Goal: Check status: Check status

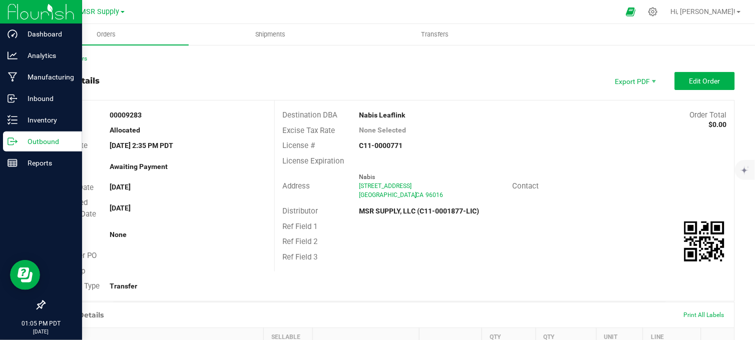
click at [17, 144] on icon at bounding box center [13, 142] width 10 height 10
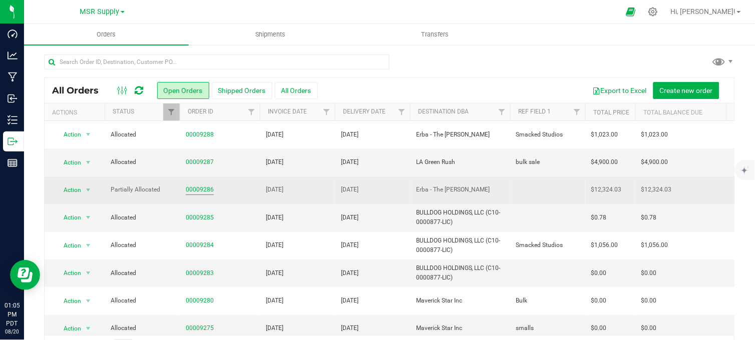
click at [198, 191] on link "00009286" at bounding box center [200, 190] width 28 height 10
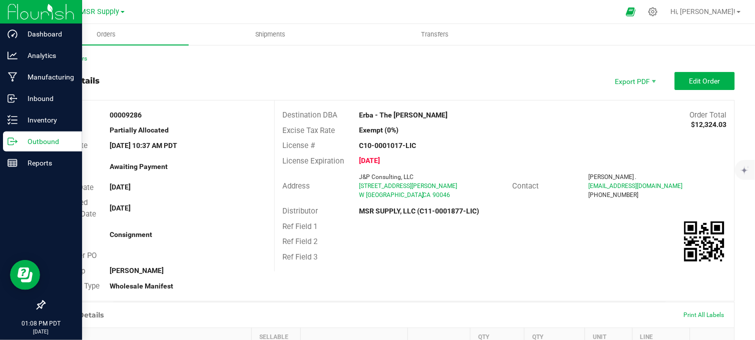
click at [12, 139] on icon at bounding box center [13, 142] width 10 height 10
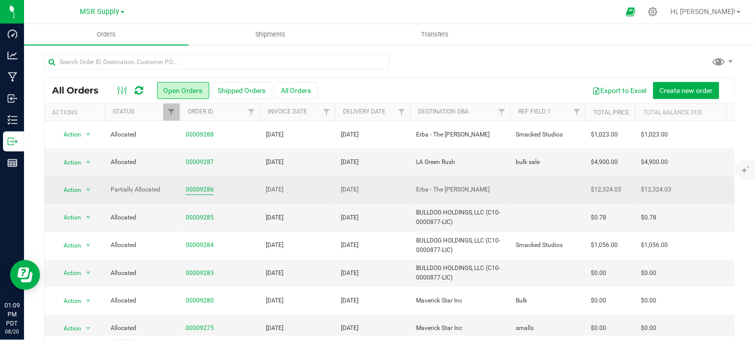
click at [199, 193] on link "00009286" at bounding box center [200, 190] width 28 height 10
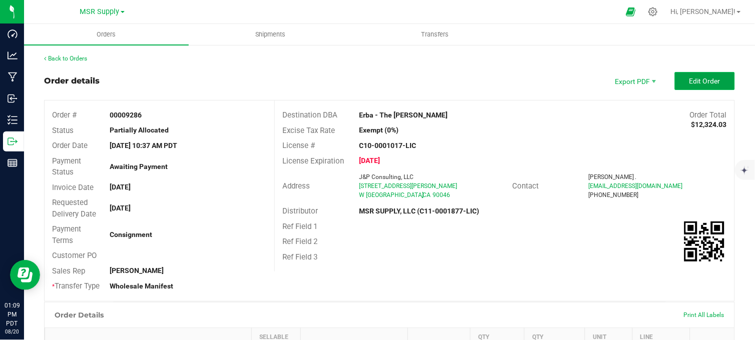
click at [692, 82] on span "Edit Order" at bounding box center [704, 81] width 31 height 8
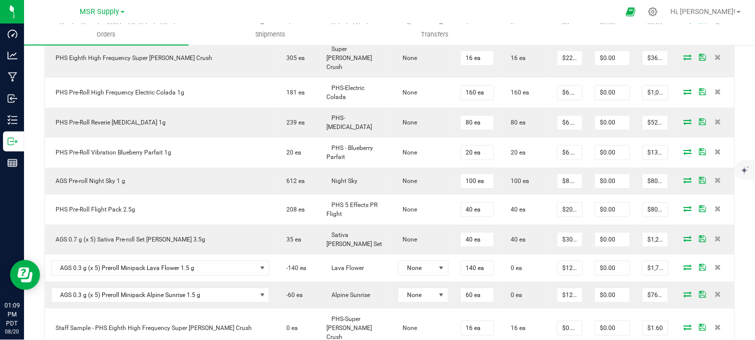
scroll to position [723, 0]
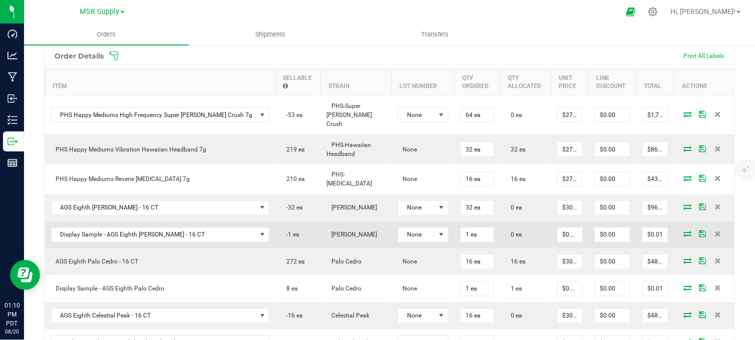
scroll to position [278, 0]
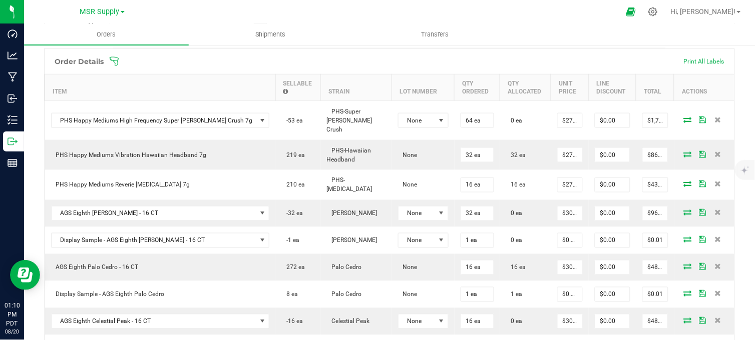
click at [369, 9] on div at bounding box center [399, 12] width 440 height 20
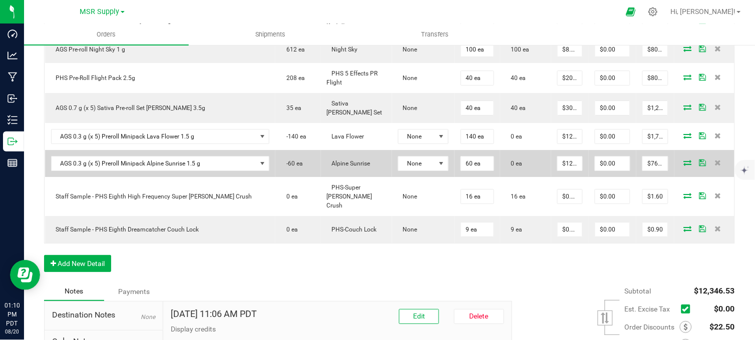
scroll to position [806, 0]
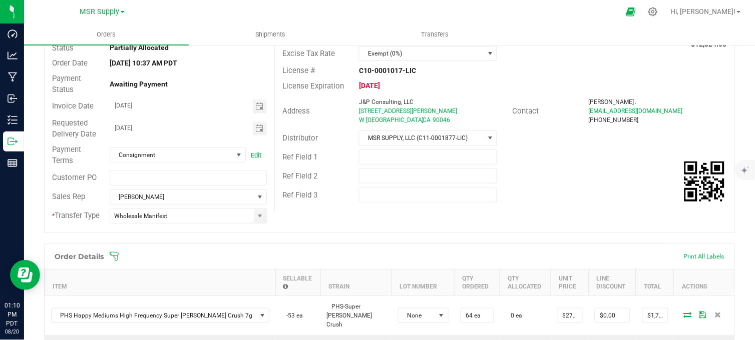
scroll to position [0, 0]
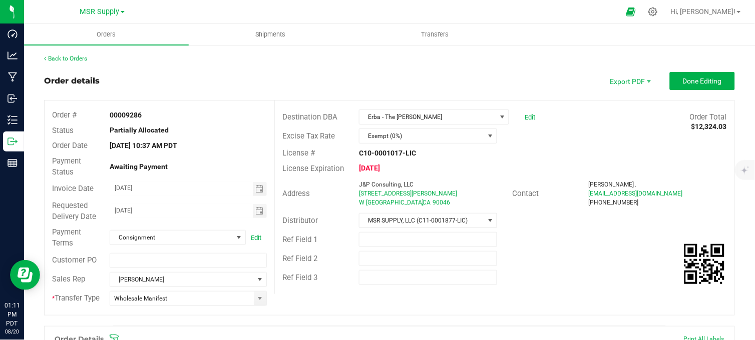
click at [342, 76] on div "Order details Export PDF Done Editing" at bounding box center [389, 81] width 691 height 18
click at [386, 79] on div "Order details Export PDF Done Editing" at bounding box center [389, 81] width 691 height 18
click at [256, 86] on div "Order details Export PDF Done Editing" at bounding box center [389, 81] width 691 height 18
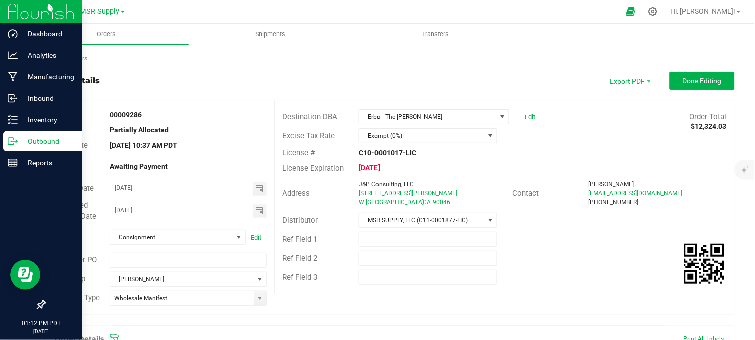
click at [14, 141] on icon at bounding box center [13, 142] width 10 height 10
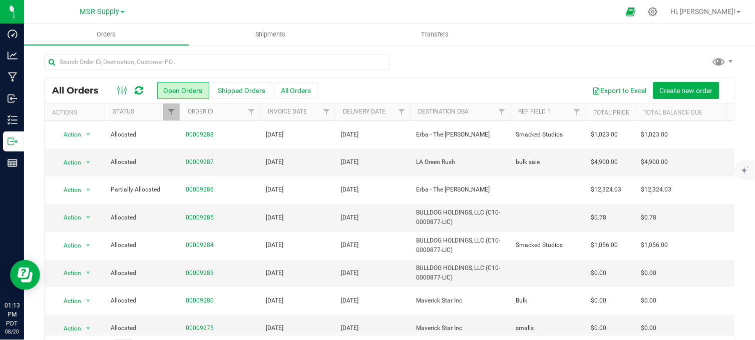
click at [454, 60] on div at bounding box center [389, 66] width 691 height 23
click at [186, 13] on div at bounding box center [399, 12] width 440 height 20
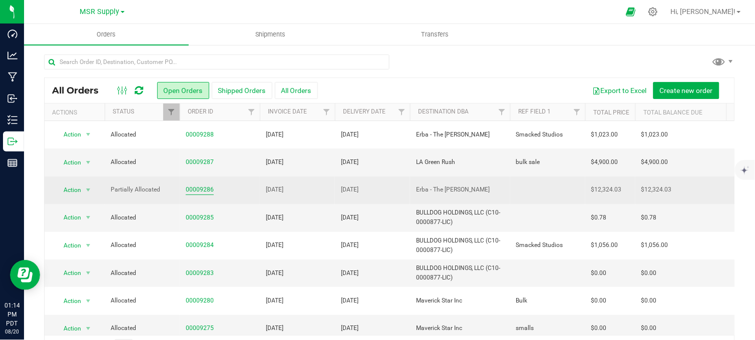
click at [206, 191] on link "00009286" at bounding box center [200, 190] width 28 height 10
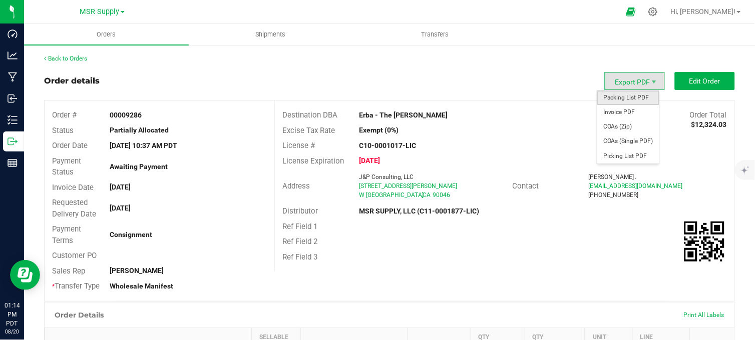
click at [632, 97] on span "Packing List PDF" at bounding box center [628, 98] width 62 height 15
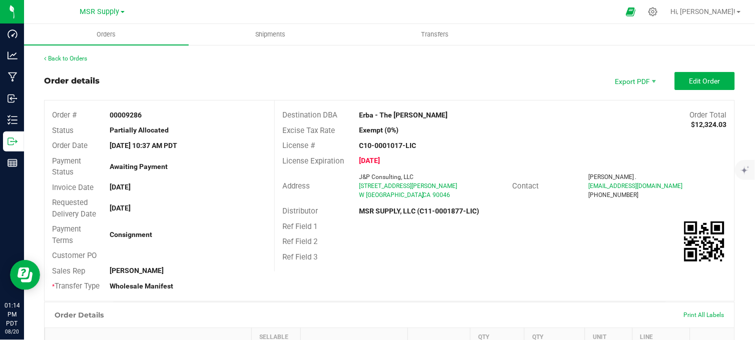
click at [521, 101] on div "Destination DBA Erba - The [PERSON_NAME] Order Total $12,324.03 Excise Tax Rate…" at bounding box center [504, 186] width 460 height 171
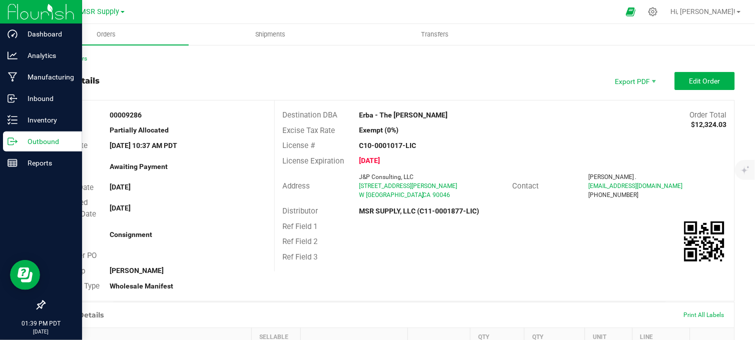
click at [18, 141] on p "Outbound" at bounding box center [48, 142] width 60 height 12
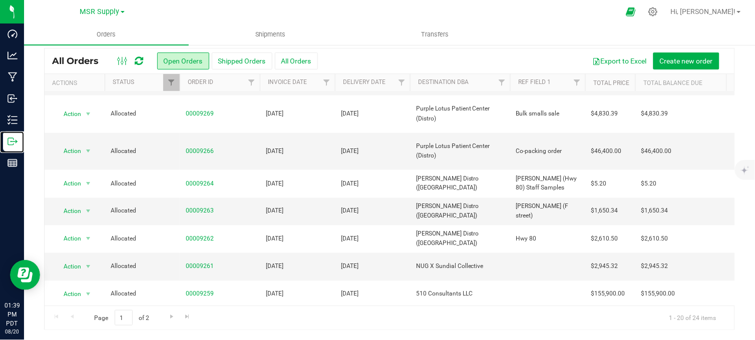
scroll to position [348, 0]
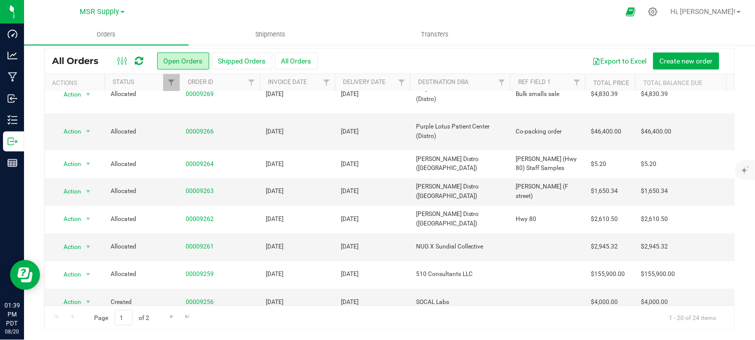
click at [361, 8] on div at bounding box center [399, 12] width 440 height 20
click at [346, 13] on div at bounding box center [399, 12] width 440 height 20
click at [336, 11] on div at bounding box center [399, 12] width 440 height 20
click at [225, 8] on div at bounding box center [399, 12] width 440 height 20
click at [197, 16] on div at bounding box center [399, 12] width 440 height 20
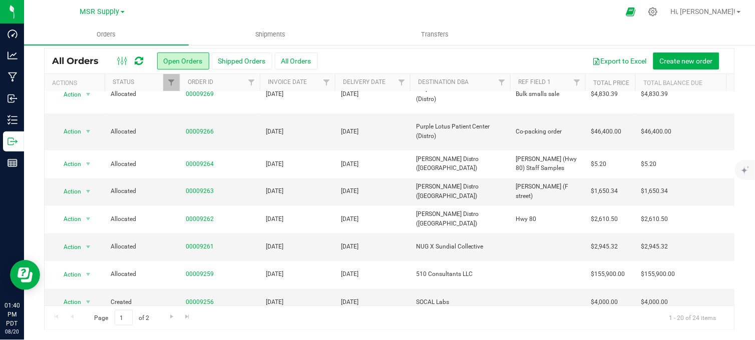
click at [192, 12] on div at bounding box center [399, 12] width 440 height 20
click at [177, 8] on div "MSR Supply MSR Supply Nabis" at bounding box center [104, 12] width 150 height 20
click at [166, 8] on div "MSR Supply MSR Supply Nabis" at bounding box center [102, 12] width 146 height 16
click at [182, 7] on div at bounding box center [399, 12] width 440 height 20
click at [183, 8] on div at bounding box center [399, 12] width 440 height 20
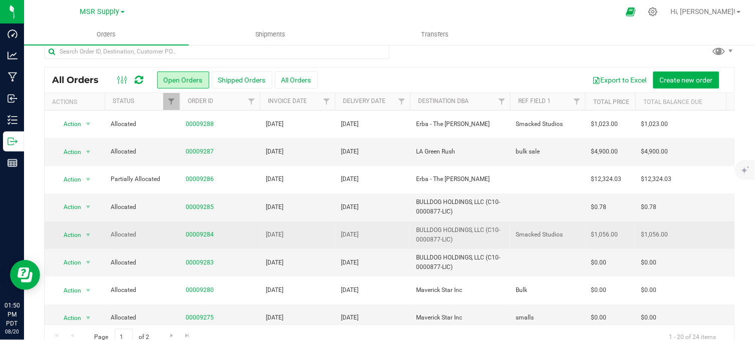
scroll to position [0, 0]
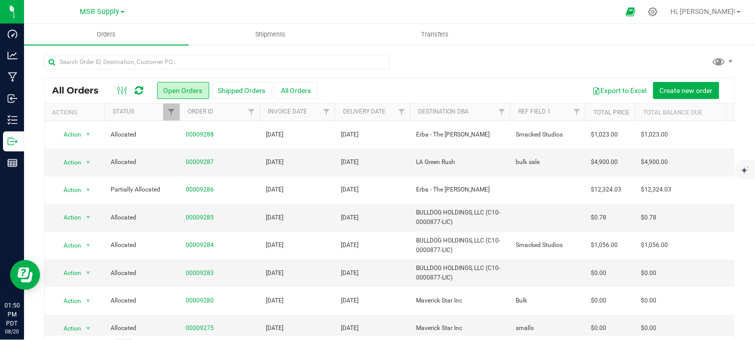
click at [453, 60] on div at bounding box center [389, 66] width 691 height 23
click at [448, 67] on div at bounding box center [389, 66] width 691 height 23
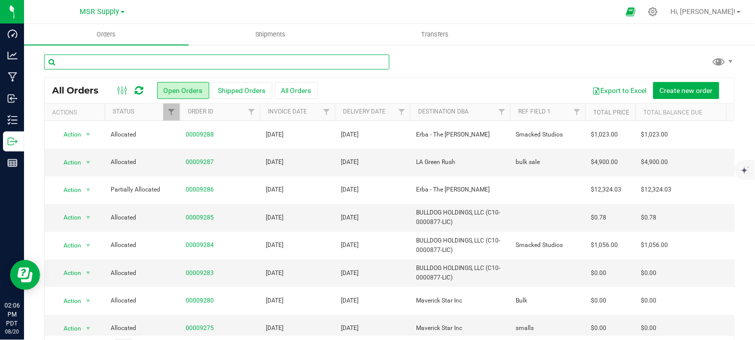
click at [132, 58] on input "text" at bounding box center [216, 62] width 345 height 15
click at [176, 62] on input "text" at bounding box center [216, 62] width 345 height 15
type input "erba the [PERSON_NAME]"
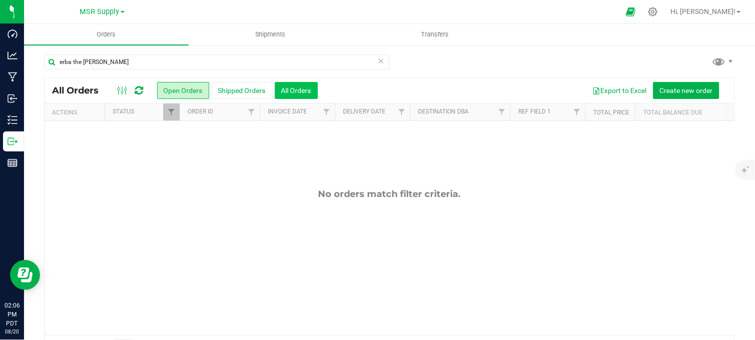
click at [288, 84] on button "All Orders" at bounding box center [296, 90] width 43 height 17
click at [173, 114] on span "Filter" at bounding box center [171, 112] width 8 height 8
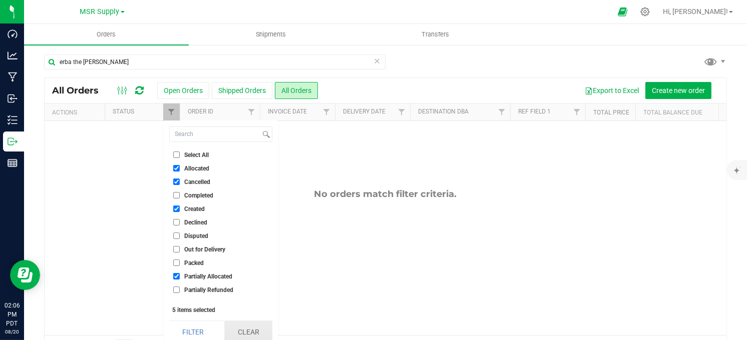
click at [252, 330] on button "Clear" at bounding box center [248, 332] width 48 height 22
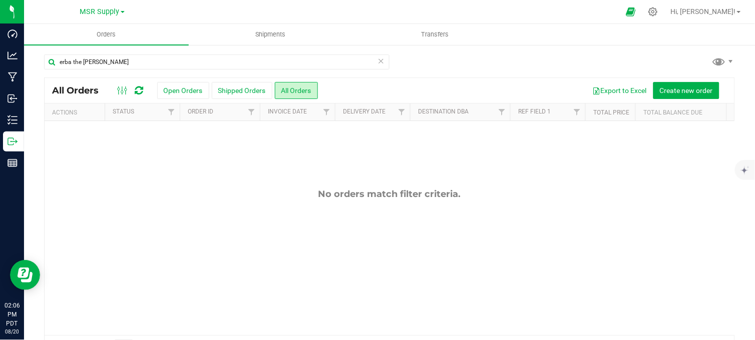
click at [440, 59] on div "erba the [PERSON_NAME]" at bounding box center [389, 66] width 691 height 23
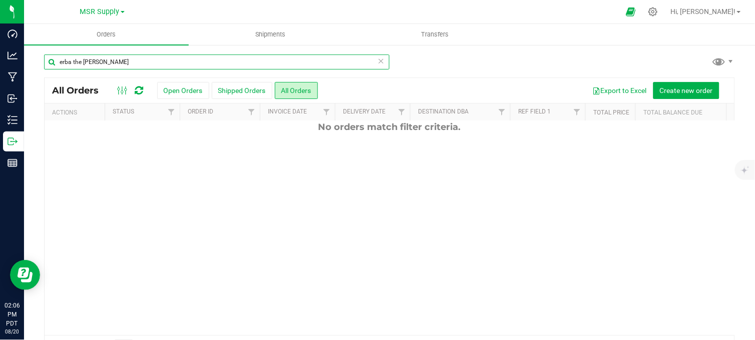
click at [106, 67] on input "erba the [PERSON_NAME]" at bounding box center [216, 62] width 345 height 15
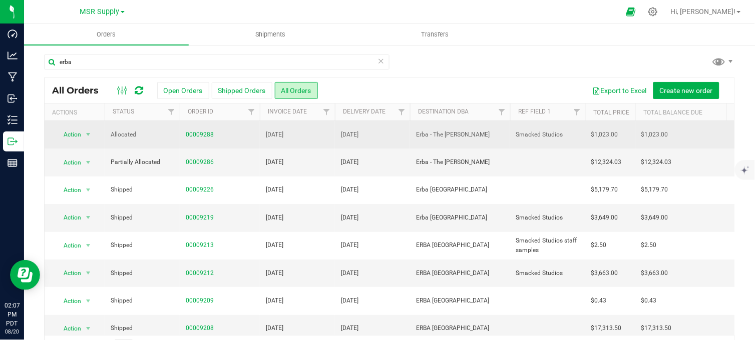
drag, startPoint x: 464, startPoint y: 133, endPoint x: 416, endPoint y: 138, distance: 47.9
click at [416, 138] on span "Erba - The [PERSON_NAME]" at bounding box center [460, 135] width 88 height 10
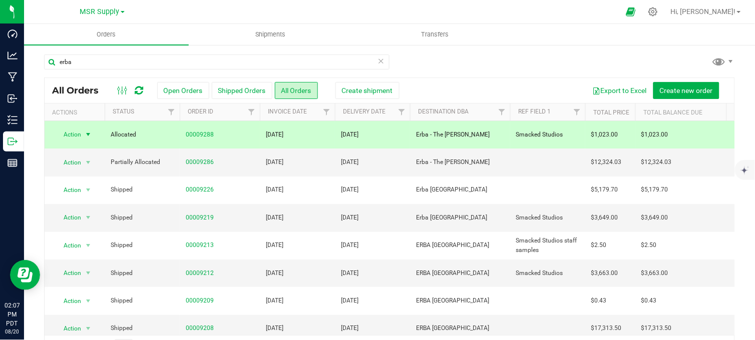
copy span "Erba - The [PERSON_NAME]"
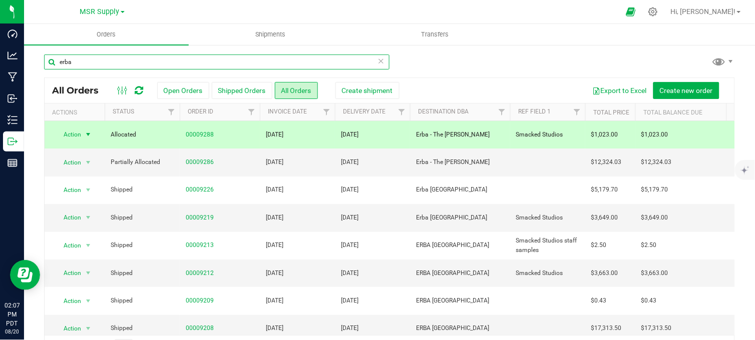
click at [182, 64] on input "erba" at bounding box center [216, 62] width 345 height 15
paste input "Erba - The [PERSON_NAME]"
type input "Erba - The [PERSON_NAME]"
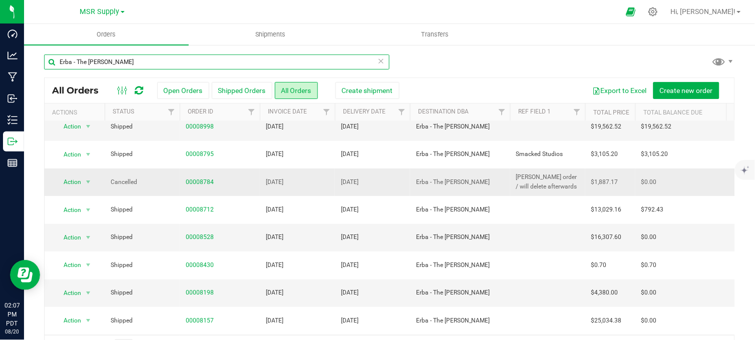
scroll to position [111, 0]
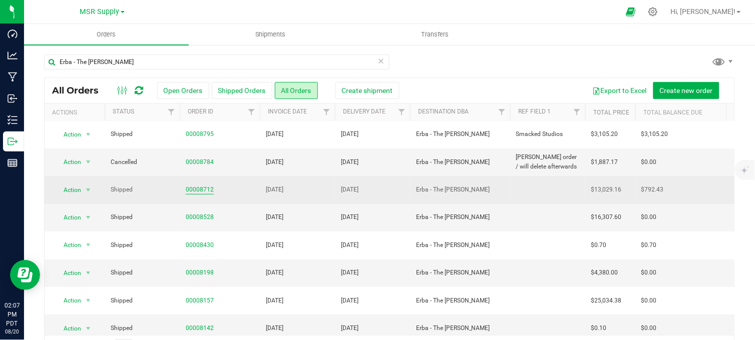
click at [198, 188] on link "00008712" at bounding box center [200, 190] width 28 height 10
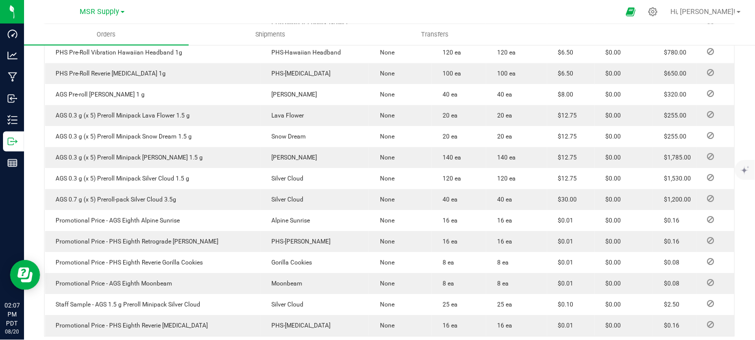
scroll to position [667, 0]
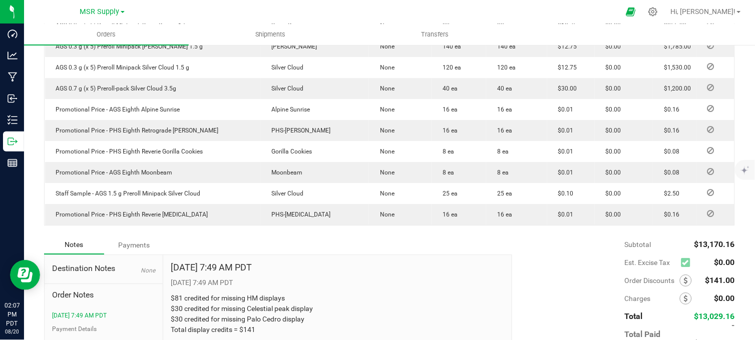
click at [190, 236] on div "Notes Payments" at bounding box center [274, 245] width 461 height 19
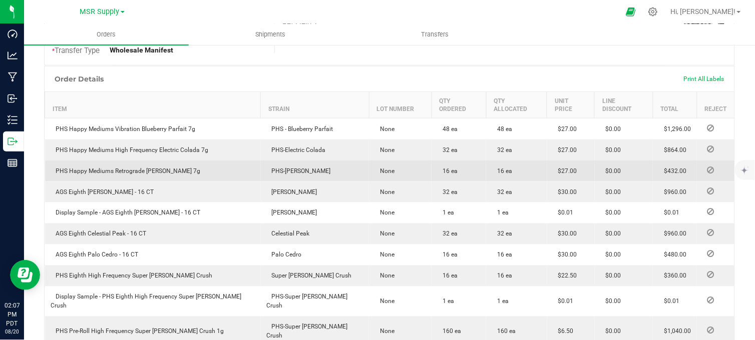
scroll to position [222, 0]
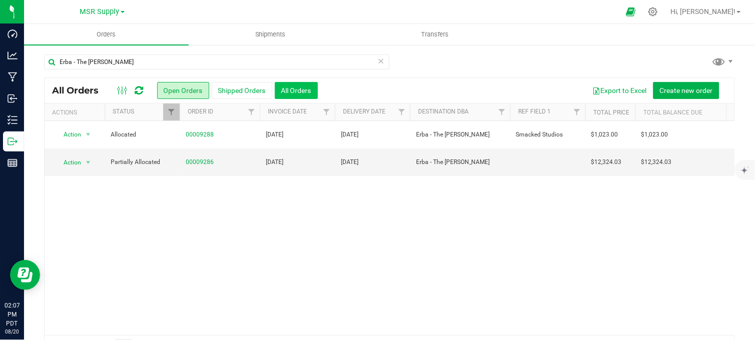
click at [301, 93] on button "All Orders" at bounding box center [296, 90] width 43 height 17
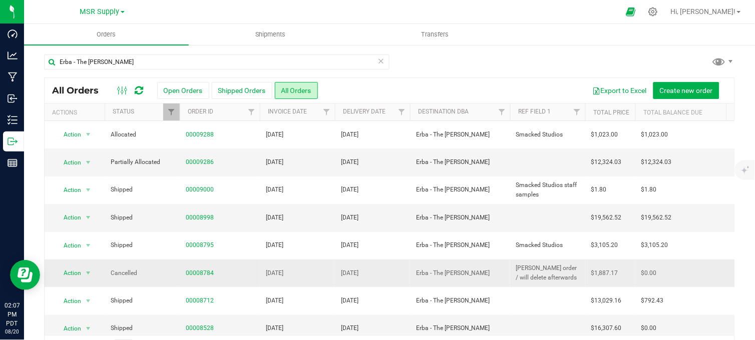
scroll to position [111, 0]
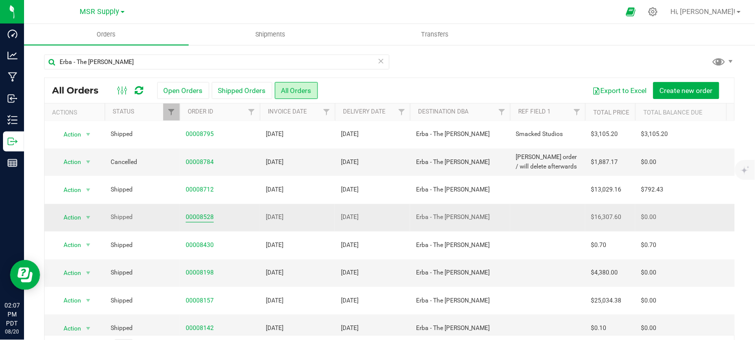
click at [206, 216] on link "00008528" at bounding box center [200, 218] width 28 height 10
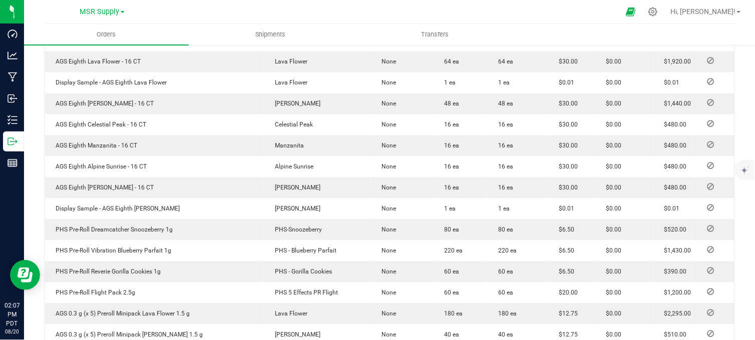
scroll to position [389, 0]
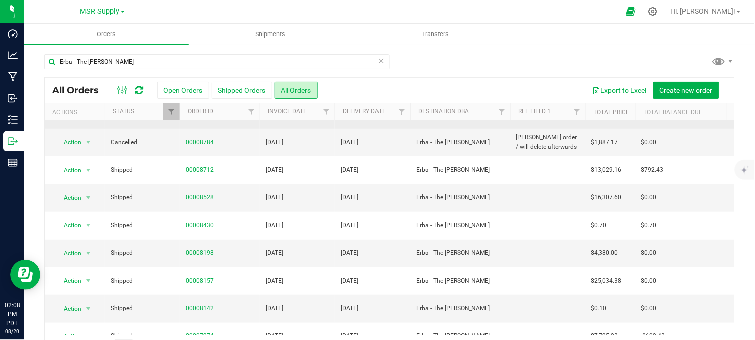
scroll to position [111, 0]
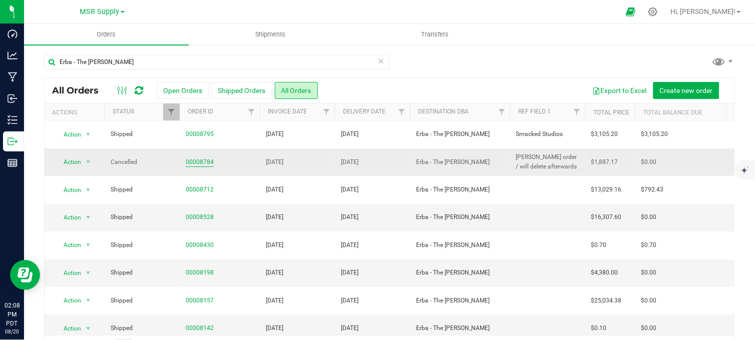
click at [196, 161] on link "00008784" at bounding box center [200, 163] width 28 height 10
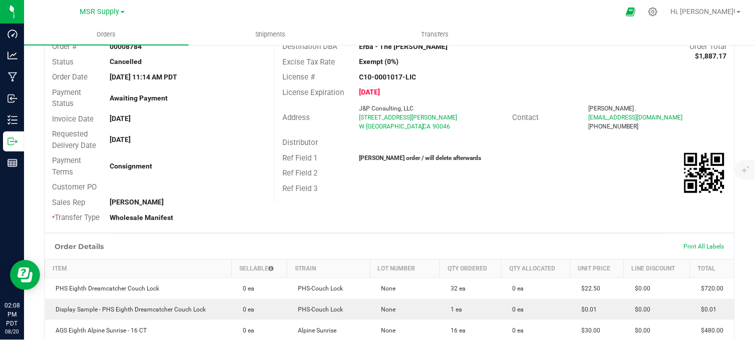
scroll to position [278, 0]
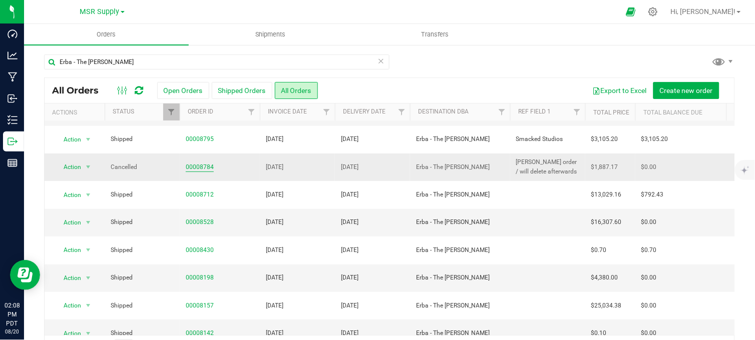
scroll to position [111, 0]
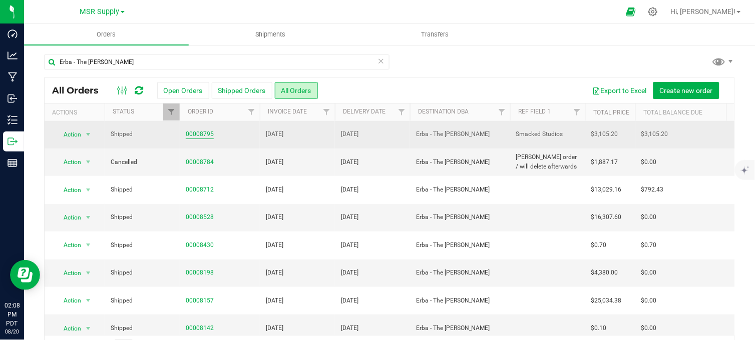
click at [198, 137] on link "00008795" at bounding box center [200, 135] width 28 height 10
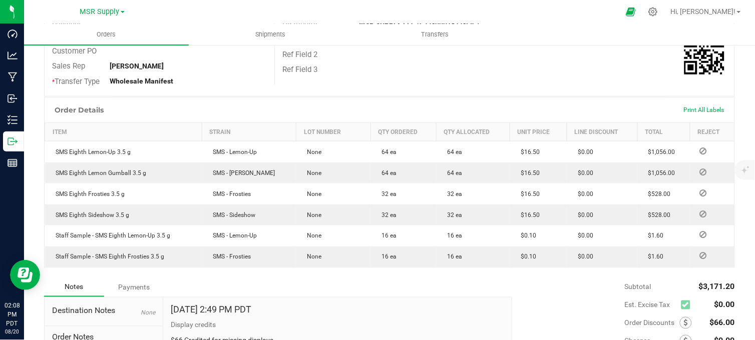
scroll to position [222, 0]
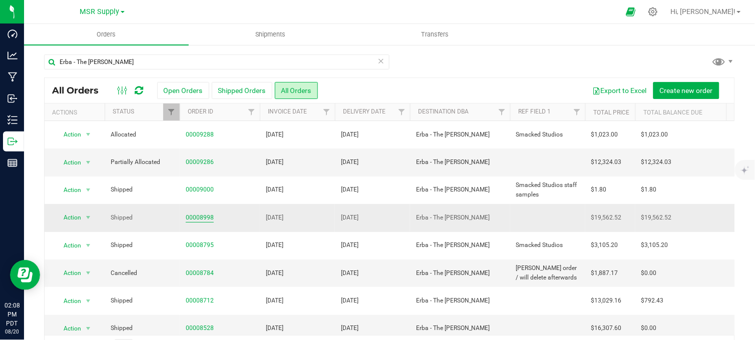
click at [199, 218] on link "00008998" at bounding box center [200, 218] width 28 height 10
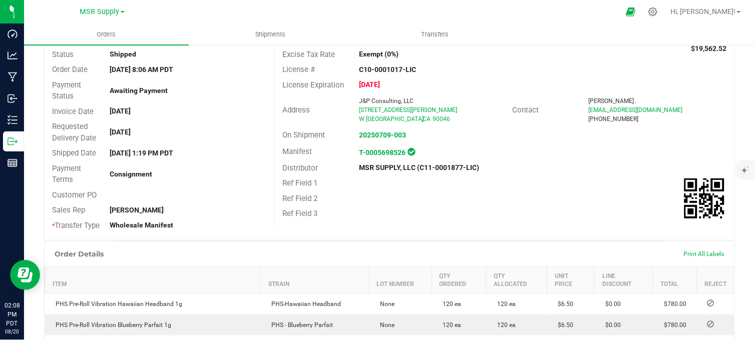
scroll to position [56, 0]
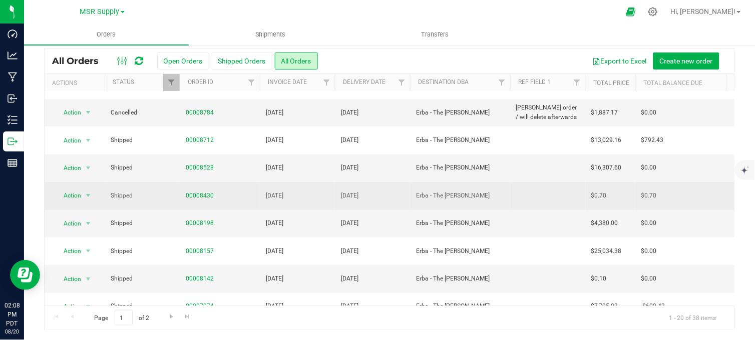
scroll to position [111, 0]
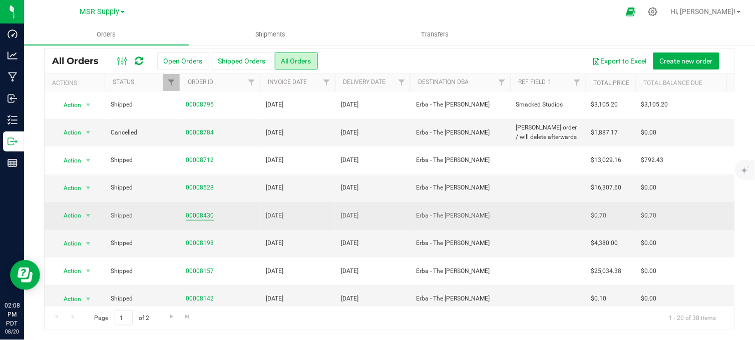
click at [195, 215] on link "00008430" at bounding box center [200, 216] width 28 height 10
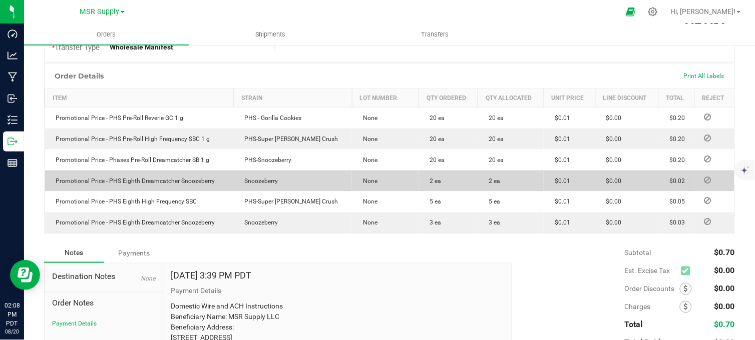
scroll to position [252, 0]
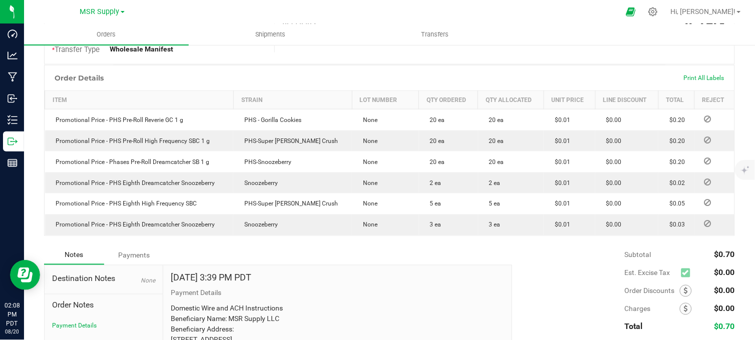
click at [215, 246] on div "Order Details Print All Labels Item Strain Lot Number Qty Ordered Qty Allocated…" at bounding box center [389, 155] width 691 height 181
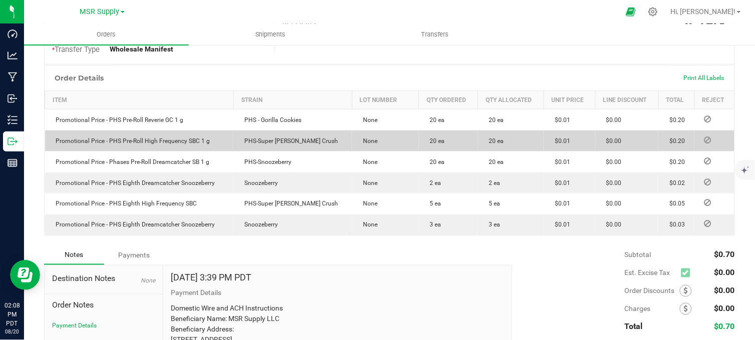
scroll to position [0, 0]
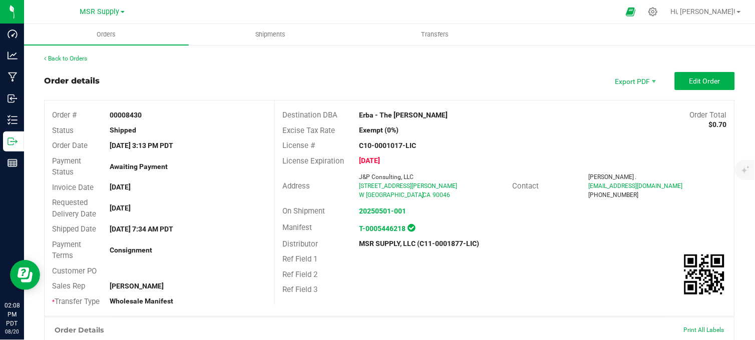
click at [259, 74] on div "Order details Export PDF Edit Order" at bounding box center [389, 81] width 691 height 18
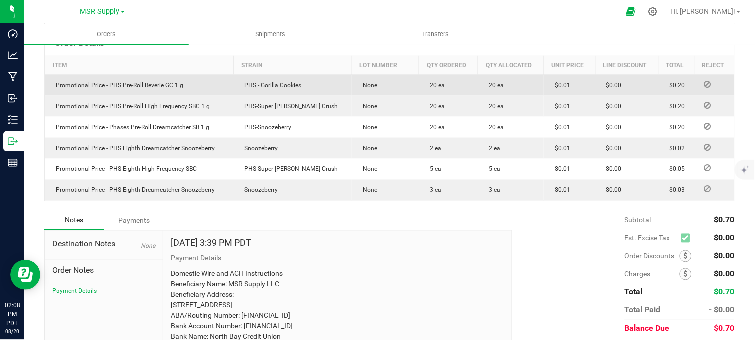
scroll to position [222, 0]
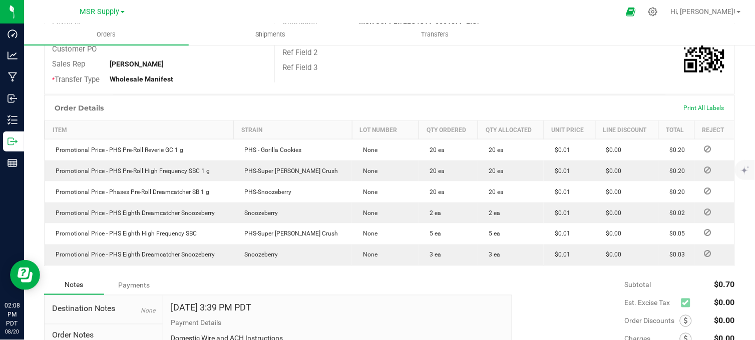
click at [214, 289] on div "Notes Payments" at bounding box center [274, 285] width 461 height 19
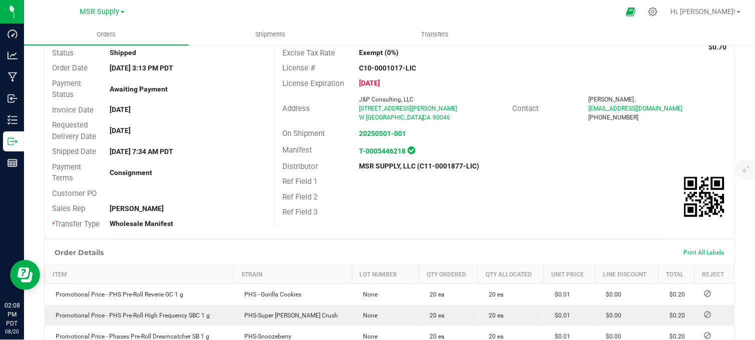
scroll to position [0, 0]
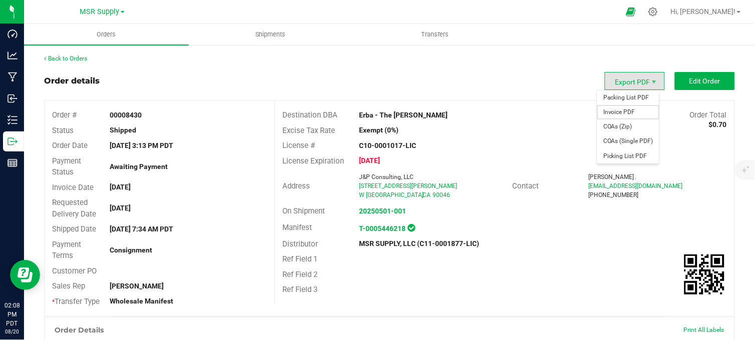
click at [625, 111] on span "Invoice PDF" at bounding box center [628, 112] width 62 height 15
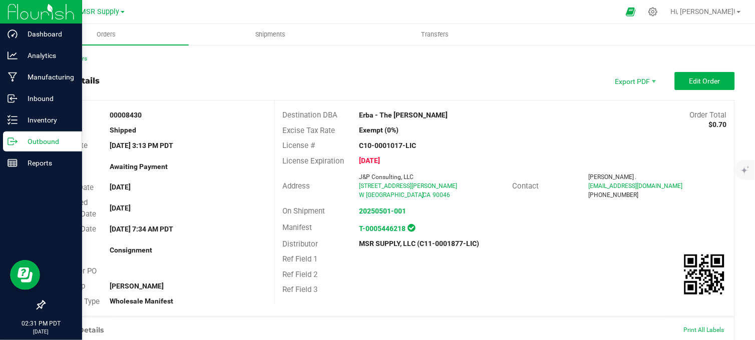
click at [16, 144] on icon at bounding box center [13, 142] width 10 height 10
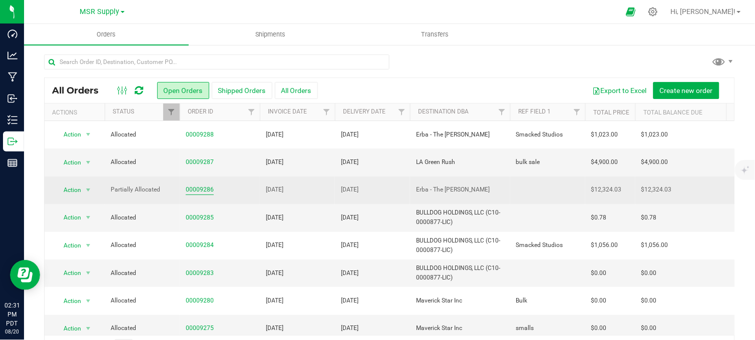
click at [203, 192] on link "00009286" at bounding box center [200, 190] width 28 height 10
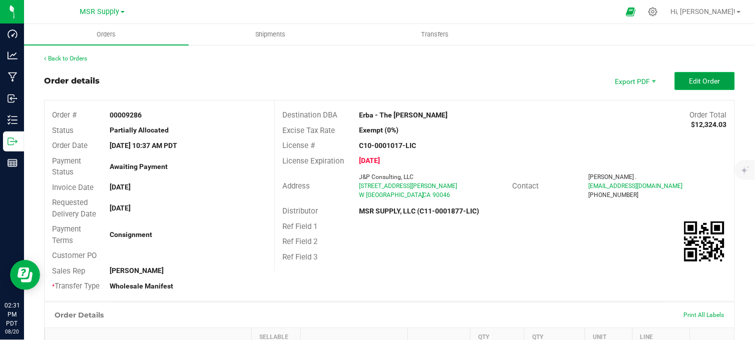
click at [678, 84] on button "Edit Order" at bounding box center [705, 81] width 60 height 18
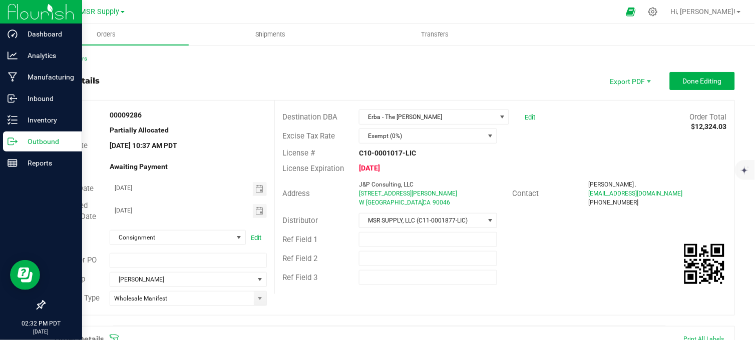
click at [22, 143] on p "Outbound" at bounding box center [48, 142] width 60 height 12
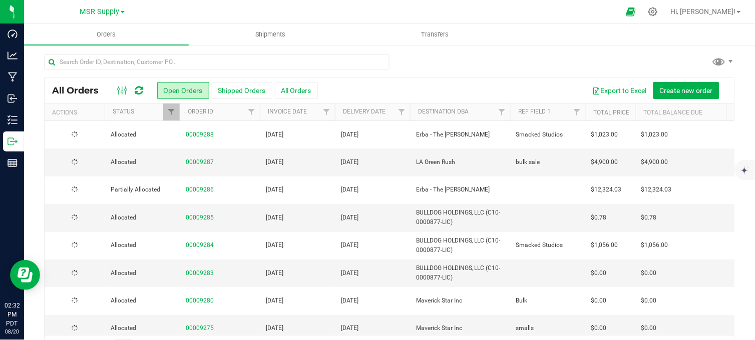
click at [487, 58] on div at bounding box center [389, 66] width 691 height 23
click at [442, 69] on div at bounding box center [389, 66] width 691 height 23
click at [433, 70] on div at bounding box center [389, 66] width 691 height 23
click at [430, 62] on div at bounding box center [389, 66] width 691 height 23
click at [434, 62] on div at bounding box center [389, 66] width 691 height 23
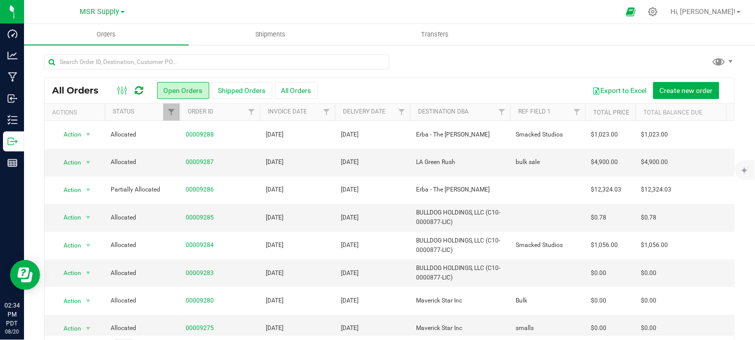
click at [448, 61] on div at bounding box center [389, 66] width 691 height 23
click at [451, 61] on div at bounding box center [389, 66] width 691 height 23
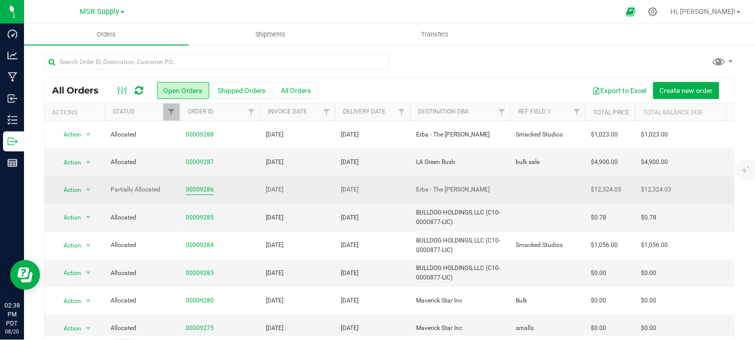
click at [195, 190] on link "00009286" at bounding box center [200, 190] width 28 height 10
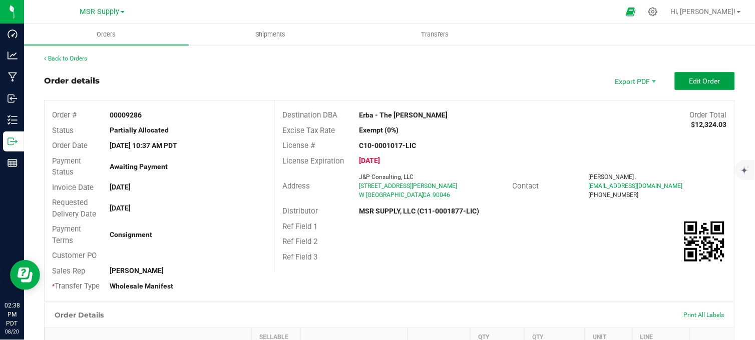
click at [697, 89] on button "Edit Order" at bounding box center [705, 81] width 60 height 18
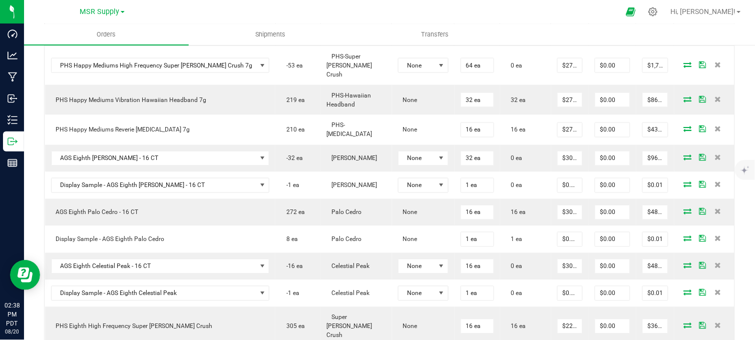
scroll to position [333, 0]
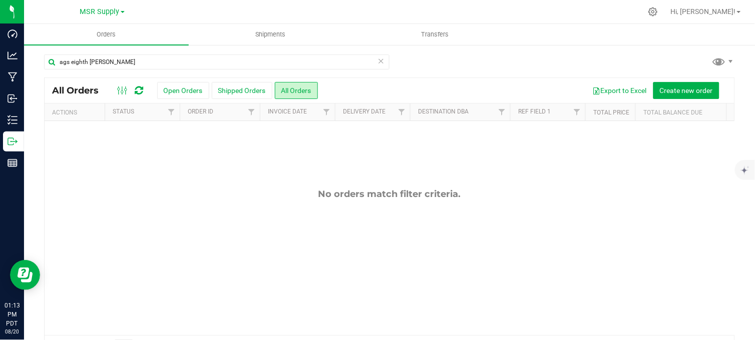
click at [452, 47] on div "ags eighth [PERSON_NAME] All Orders Open Orders Shipped Orders All Orders Expor…" at bounding box center [389, 207] width 731 height 326
click at [176, 176] on div "No orders match filter criteria." at bounding box center [390, 262] width 690 height 282
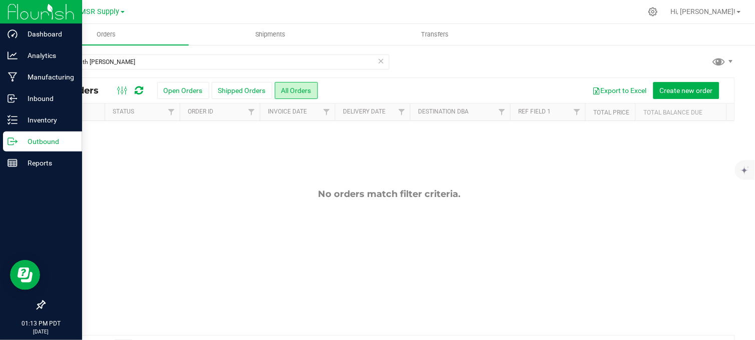
click at [4, 138] on div "Outbound" at bounding box center [42, 142] width 79 height 20
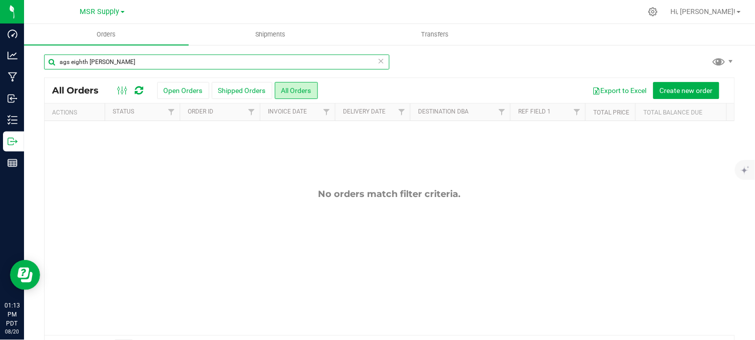
drag, startPoint x: 117, startPoint y: 60, endPoint x: 60, endPoint y: 69, distance: 57.8
click at [60, 69] on div "ags eighth woods" at bounding box center [216, 66] width 345 height 23
